Goal: Task Accomplishment & Management: Manage account settings

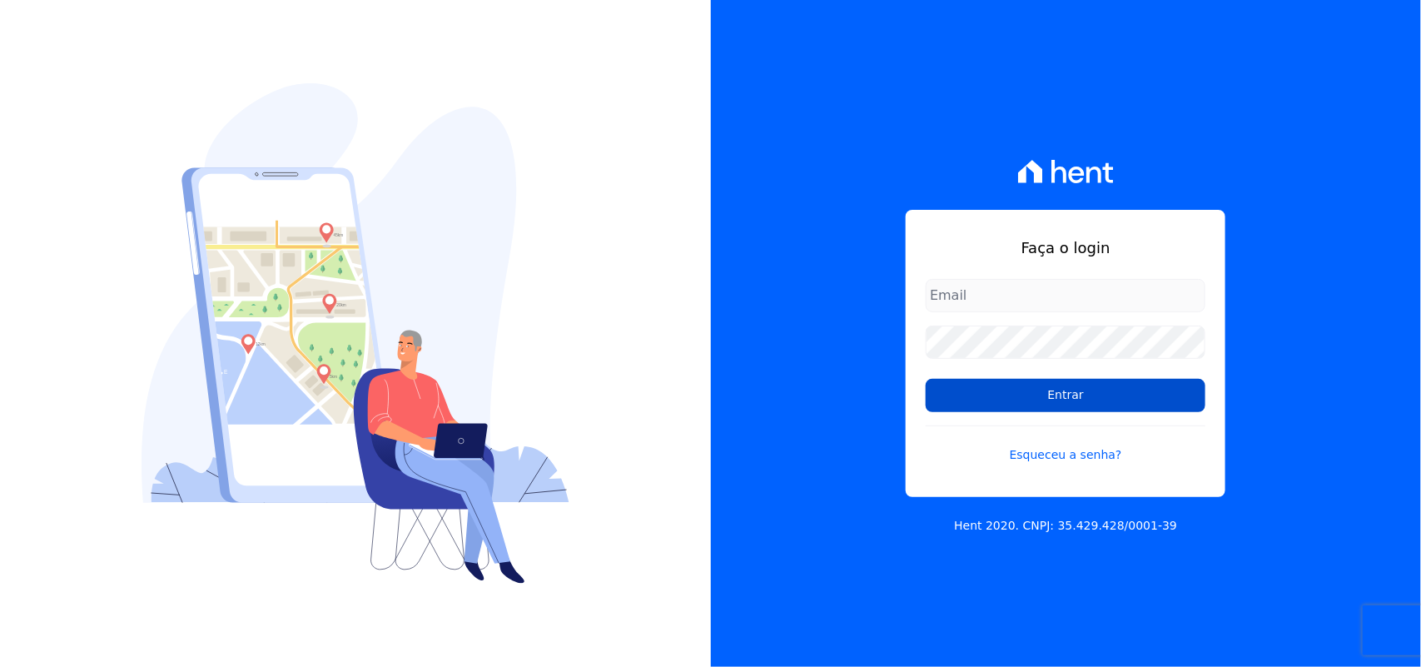
type input "[PERSON_NAME][EMAIL_ADDRESS][PERSON_NAME][DOMAIN_NAME]"
click at [1037, 395] on input "Entrar" at bounding box center [1066, 395] width 280 height 33
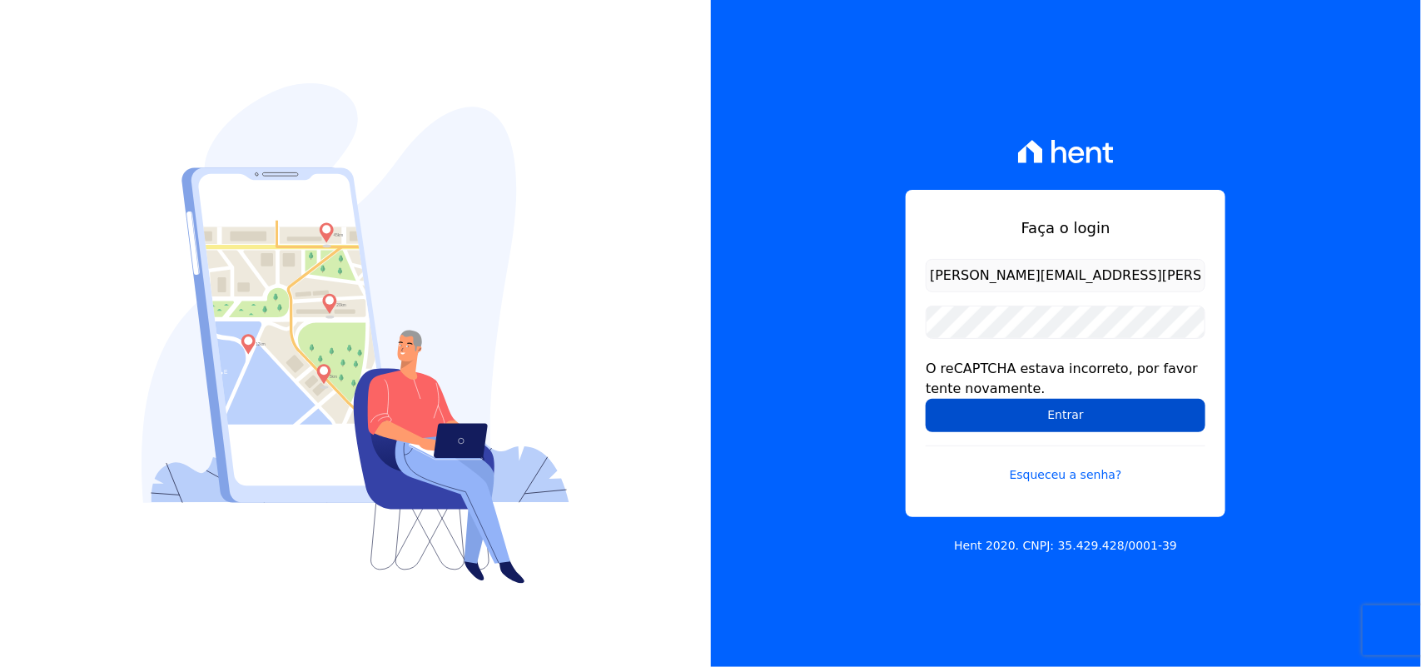
click at [970, 404] on input "Entrar" at bounding box center [1066, 415] width 280 height 33
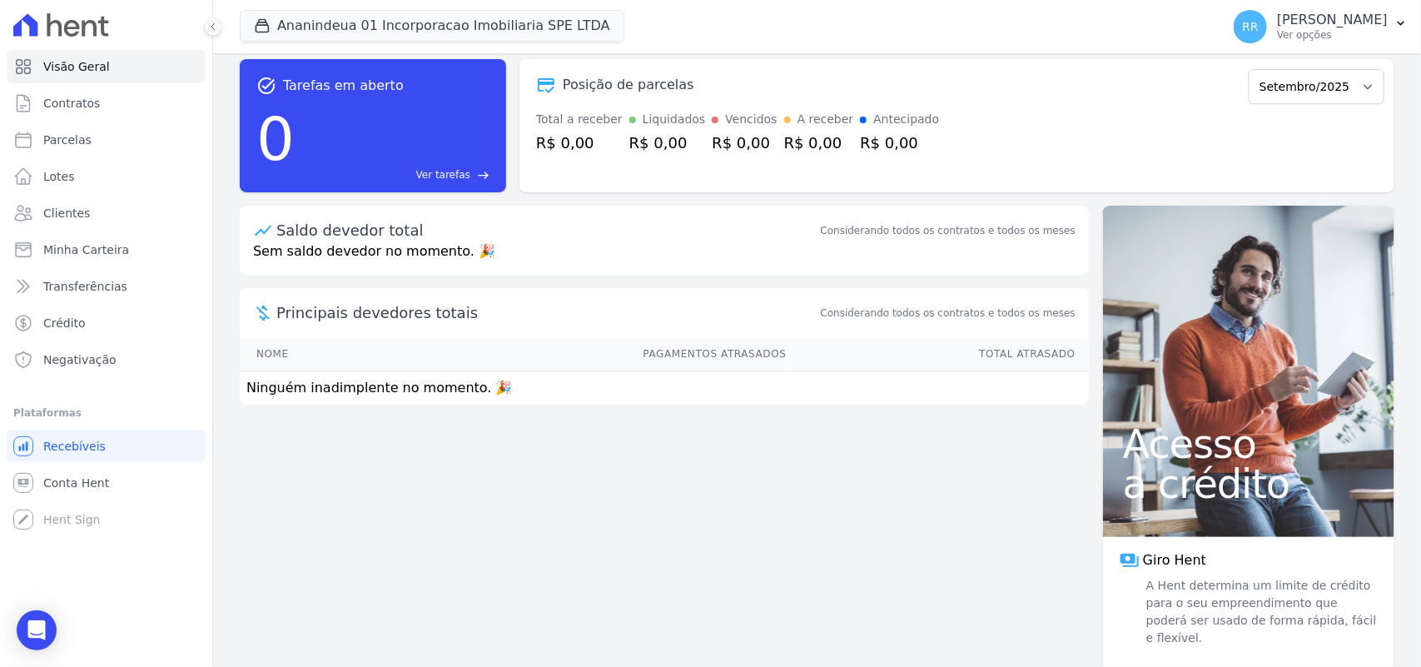
scroll to position [25, 0]
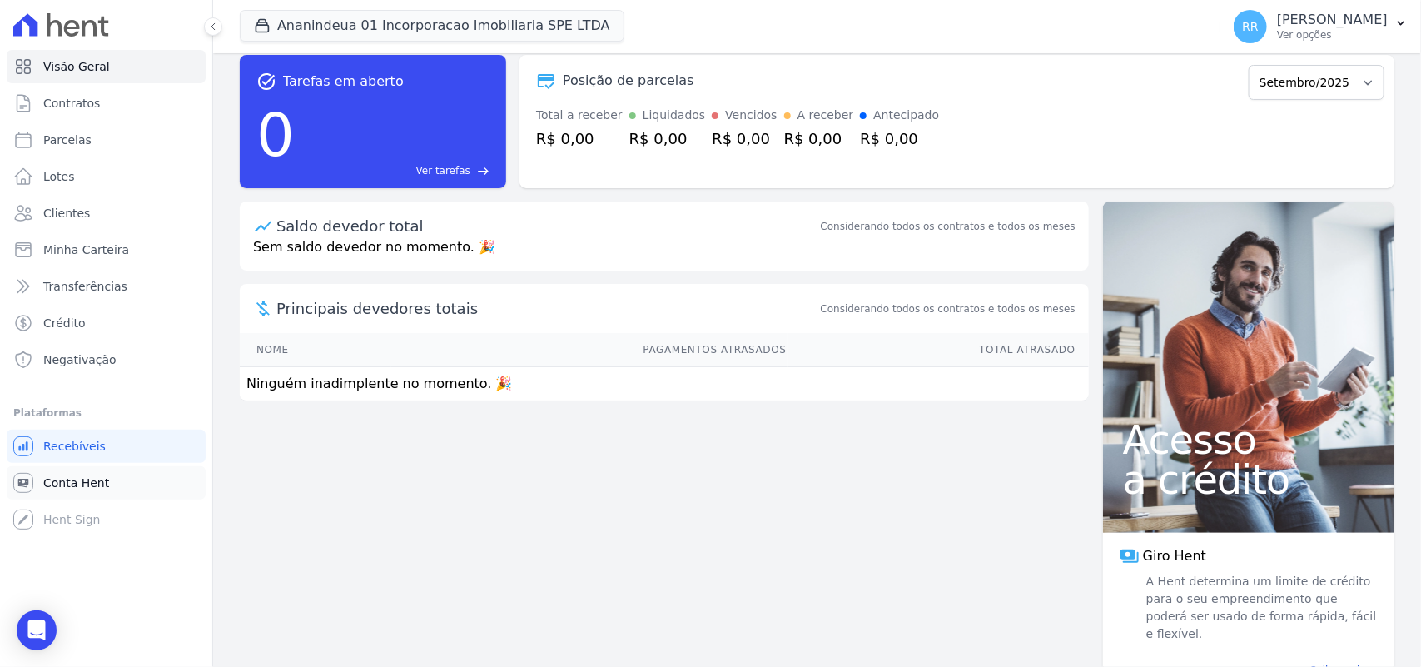
click at [100, 472] on link "Conta Hent" at bounding box center [106, 482] width 199 height 33
